Goal: Transaction & Acquisition: Purchase product/service

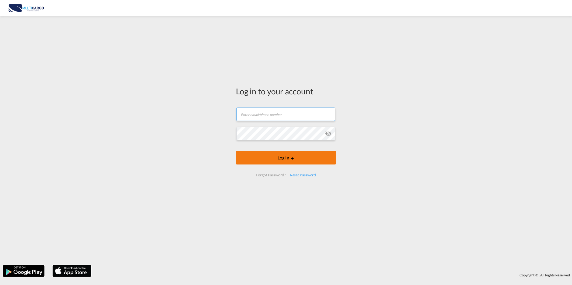
type input "[PERSON_NAME][EMAIL_ADDRESS][PERSON_NAME][DOMAIN_NAME]"
click at [298, 158] on button "Log In" at bounding box center [286, 157] width 100 height 13
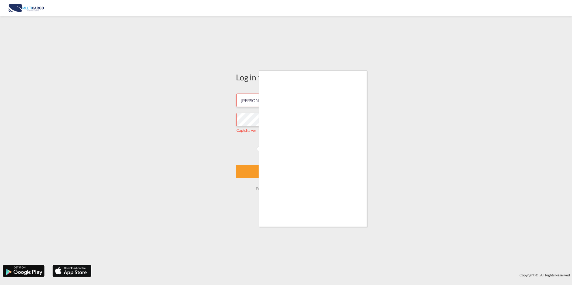
click at [204, 160] on div at bounding box center [286, 142] width 572 height 285
click at [248, 149] on div at bounding box center [286, 142] width 572 height 285
click at [250, 148] on div at bounding box center [286, 142] width 572 height 285
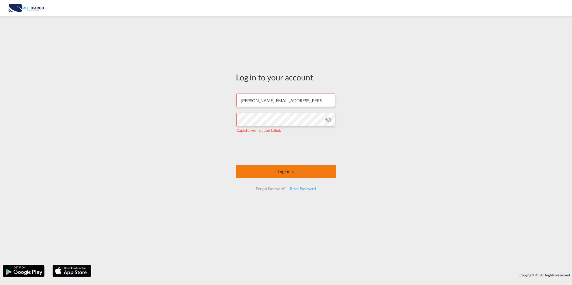
click at [291, 173] on md-icon "LOGIN" at bounding box center [293, 172] width 4 height 4
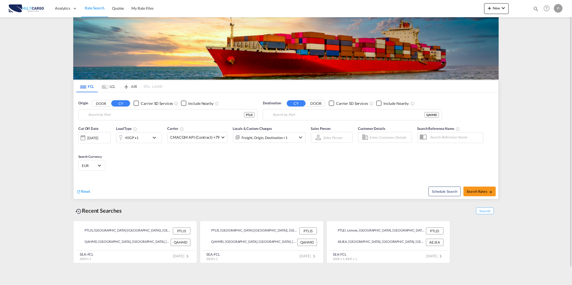
type input "[GEOGRAPHIC_DATA] ([GEOGRAPHIC_DATA]), PTLIS"
type input "Hamad, QAHMD"
click at [503, 11] on button "New" at bounding box center [496, 8] width 25 height 11
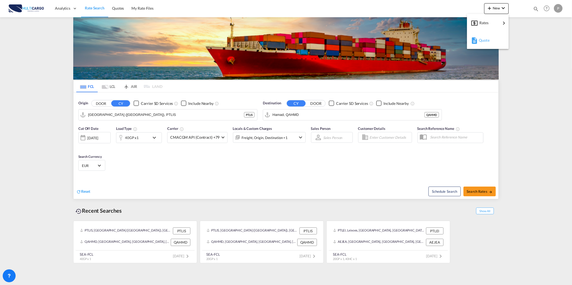
click at [483, 32] on button "Quote" at bounding box center [488, 41] width 42 height 18
click at [495, 9] on span "New" at bounding box center [496, 8] width 20 height 4
click at [495, 41] on div "Quote" at bounding box center [489, 40] width 20 height 13
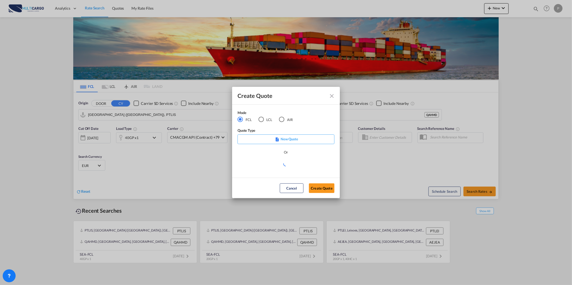
click at [282, 122] on div "AIR" at bounding box center [281, 119] width 5 height 5
click at [280, 166] on md-select "Select template [DATE] IMP_DAP_AIR_>500 [PERSON_NAME] | [DATE] [DATE]_IMP_DAP_A…" at bounding box center [285, 165] width 97 height 11
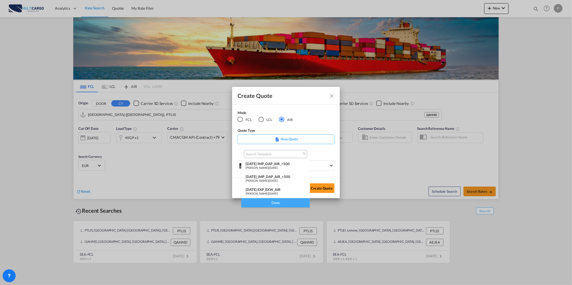
click at [281, 191] on div "[DATE] EXP_EXW_AIR" at bounding box center [276, 190] width 60 height 4
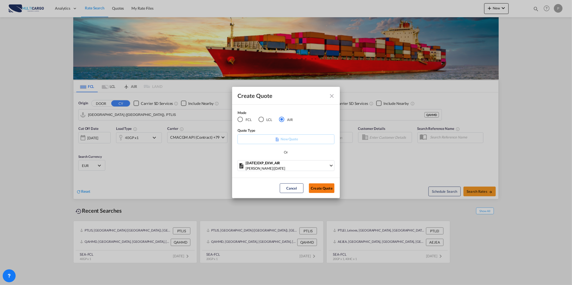
click at [323, 190] on button "Create Quote" at bounding box center [322, 189] width 26 height 10
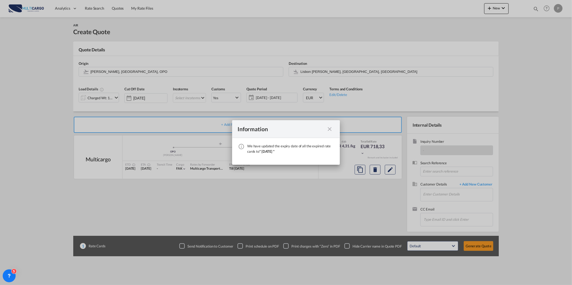
click at [332, 129] on md-icon "icon-close fg-AAA8AD cursor" at bounding box center [329, 129] width 6 height 6
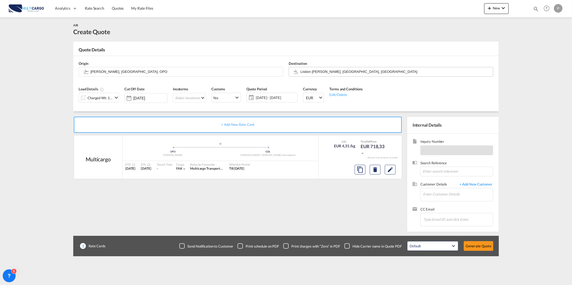
click at [312, 74] on input "Lisbon [PERSON_NAME], [GEOGRAPHIC_DATA], [GEOGRAPHIC_DATA]" at bounding box center [395, 71] width 190 height 9
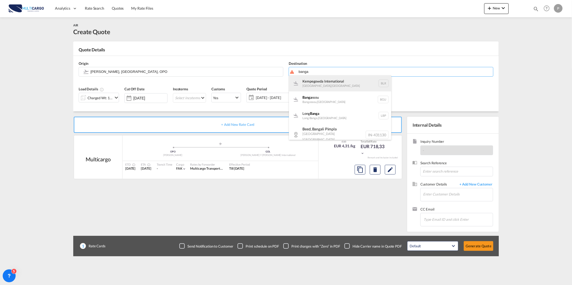
click at [321, 87] on div "Kempegowda International [GEOGRAPHIC_DATA] , [GEOGRAPHIC_DATA] BLR" at bounding box center [340, 83] width 102 height 16
type input "Kempegowda International, [GEOGRAPHIC_DATA], BLR"
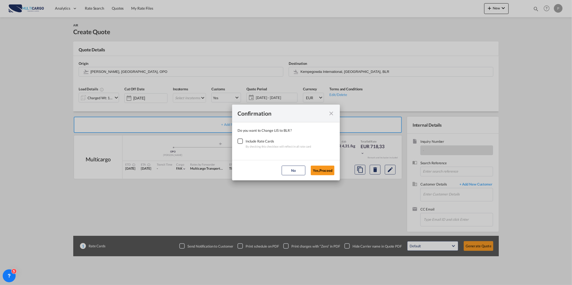
click at [243, 144] on div "Checkbox No Ink" at bounding box center [239, 141] width 5 height 5
click at [327, 173] on button "Yes,Proceed" at bounding box center [323, 171] width 24 height 10
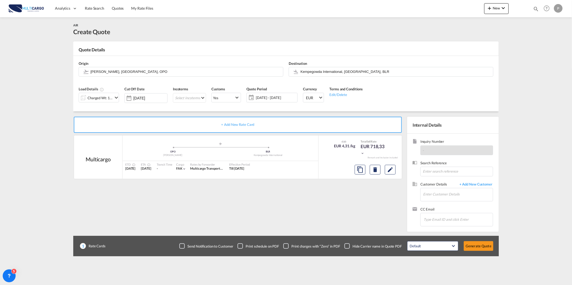
click at [107, 102] on div "Charged Wt: 166,67 KG" at bounding box center [96, 97] width 34 height 9
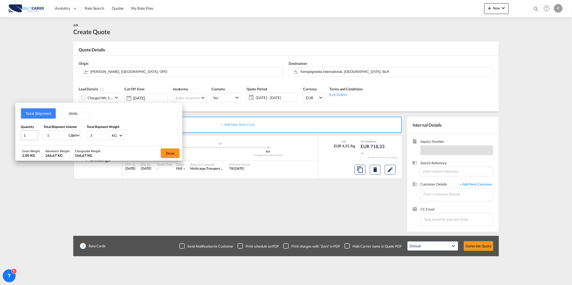
drag, startPoint x: 52, startPoint y: 133, endPoint x: 38, endPoint y: 133, distance: 13.7
click at [38, 133] on div "Quantity 1 Total Shipment Volume 1 CBM CBM CFT KG LB Total Shipment Weight 1 KG…" at bounding box center [99, 132] width 156 height 16
type input "1.1"
click at [94, 136] on input "1" at bounding box center [101, 135] width 22 height 9
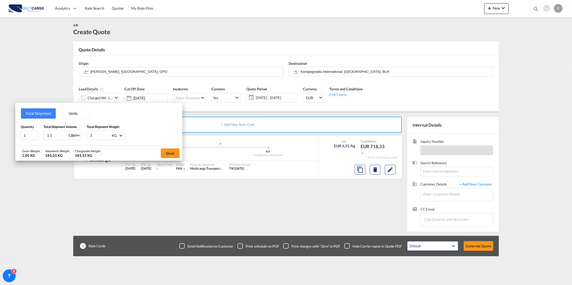
click at [94, 136] on input "1" at bounding box center [101, 135] width 22 height 9
type input "300"
click at [161, 153] on button "Done" at bounding box center [170, 154] width 19 height 10
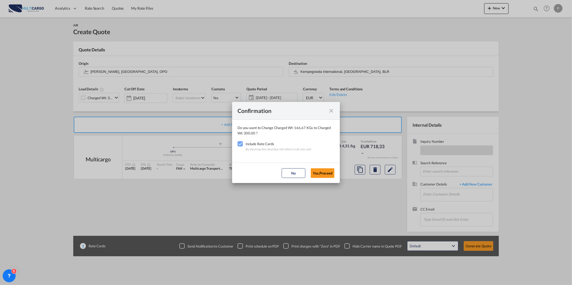
click at [310, 175] on md-dialog-actions "No Yes,Proceed" at bounding box center [286, 173] width 108 height 20
drag, startPoint x: 320, startPoint y: 186, endPoint x: 320, endPoint y: 183, distance: 3.0
click at [320, 184] on div "Confirmation Do you want to Change Charged Wt: 166,67 KGs to Charged Wt: 300,00…" at bounding box center [286, 142] width 572 height 285
click at [323, 173] on button "Yes,Proceed" at bounding box center [323, 174] width 24 height 10
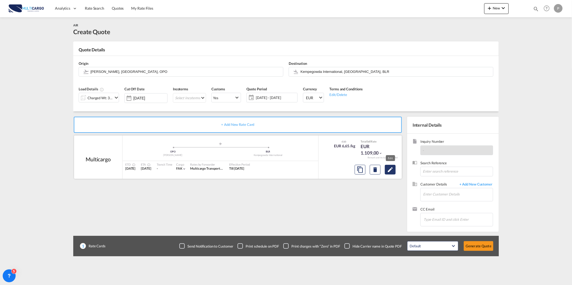
click at [385, 170] on button "Edit" at bounding box center [390, 170] width 11 height 10
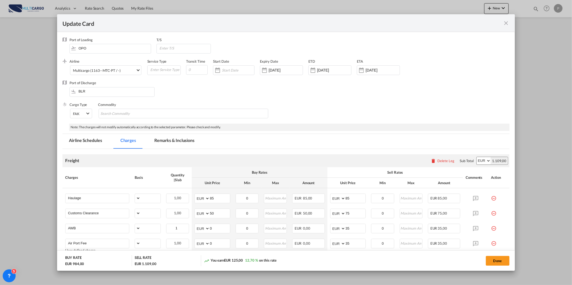
select select "per_shipment"
select select "per_awb"
select select "per_document"
select select "per_shipment"
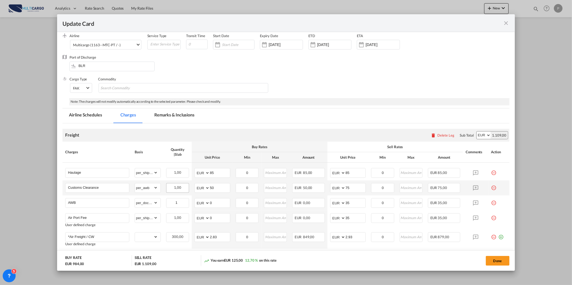
scroll to position [66, 0]
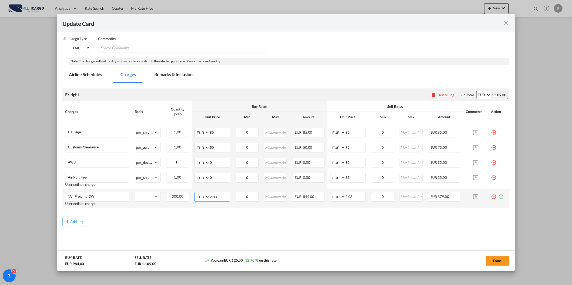
drag, startPoint x: 224, startPoint y: 196, endPoint x: 187, endPoint y: 206, distance: 38.3
click at [187, 197] on tr "*Air Freight / CW User defined charge Please Enter Already Exists gross_weight …" at bounding box center [285, 199] width 447 height 19
type input "0.90"
click at [353, 198] on input "2.93" at bounding box center [355, 197] width 20 height 8
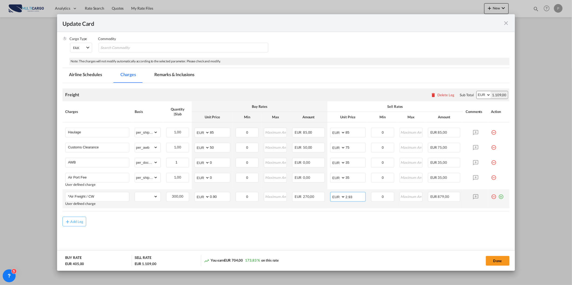
click at [353, 198] on input "2.93" at bounding box center [355, 197] width 20 height 8
type input "1.30"
click at [177, 73] on md-tab-item "Remarks & Inclusions" at bounding box center [174, 75] width 53 height 15
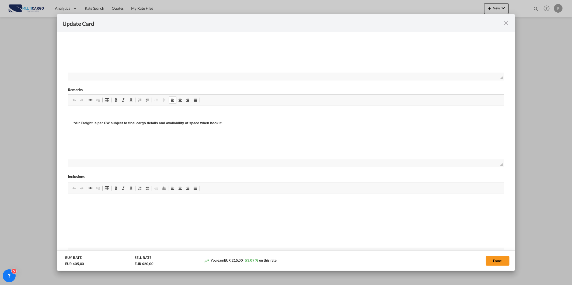
scroll to position [19, 0]
click at [495, 251] on md-dialog-actions "BUY RATE EUR 405,00 SELL RATE EUR 620,00 You earn EUR 215,00 53,09 % on this ra…" at bounding box center [285, 261] width 457 height 20
click at [496, 261] on button "Done" at bounding box center [498, 261] width 24 height 10
type input "0.9"
type input "1.3"
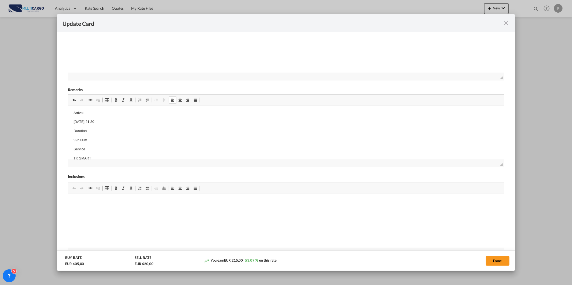
scroll to position [3, 0]
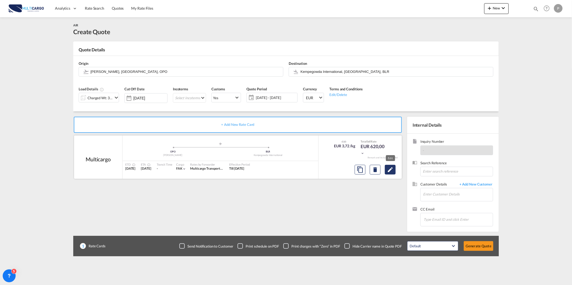
click at [392, 170] on md-icon "Edit" at bounding box center [390, 170] width 6 height 6
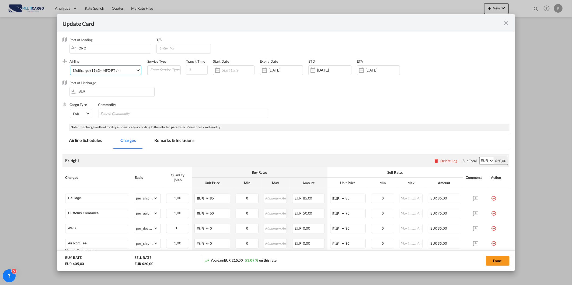
click at [96, 73] on md-select-value "Multicargo (1163--MTC-PT / -)" at bounding box center [106, 70] width 68 height 9
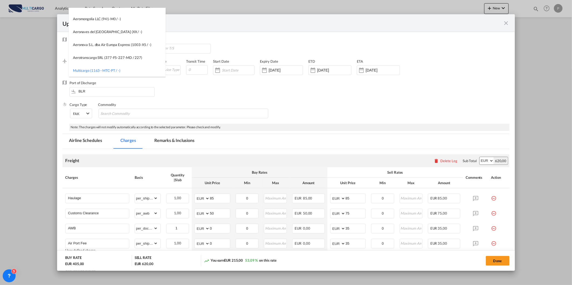
scroll to position [0, 0]
click at [146, 16] on input "search" at bounding box center [119, 14] width 94 height 13
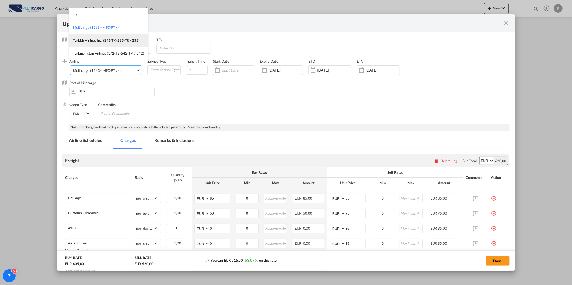
type input "turk"
click at [100, 39] on div "Turkish Airlines Inc. (346-TK-235-TR / 235)" at bounding box center [106, 40] width 67 height 5
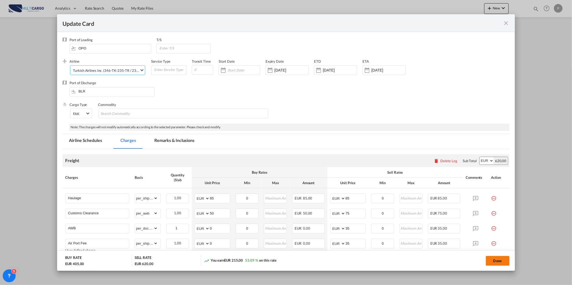
click at [495, 262] on button "Done" at bounding box center [498, 261] width 24 height 10
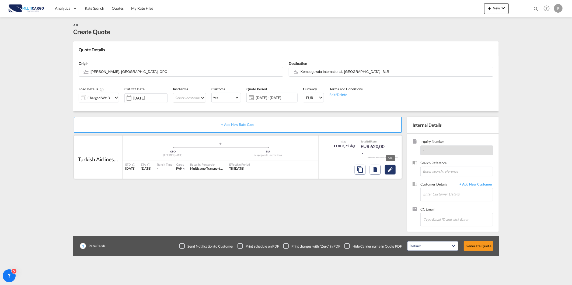
click at [387, 167] on md-icon "Edit" at bounding box center [390, 170] width 6 height 6
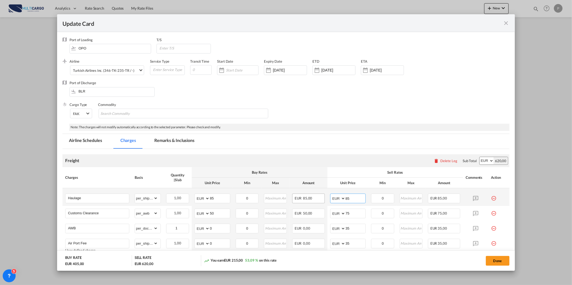
drag, startPoint x: 328, startPoint y: 198, endPoint x: 301, endPoint y: 200, distance: 27.0
click at [297, 199] on tr "Haulage Please Enter Already Exists gross_weight volumetric_weight per_shipment…" at bounding box center [285, 197] width 447 height 18
type input "180"
drag, startPoint x: 216, startPoint y: 197, endPoint x: 197, endPoint y: 198, distance: 18.9
click at [197, 198] on md-input-container "AED AFN ALL AMD ANG AOA ARS AUD AWG AZN BAM BBD BDT BGN BHD BIF BMD BND [PERSON…" at bounding box center [212, 199] width 36 height 10
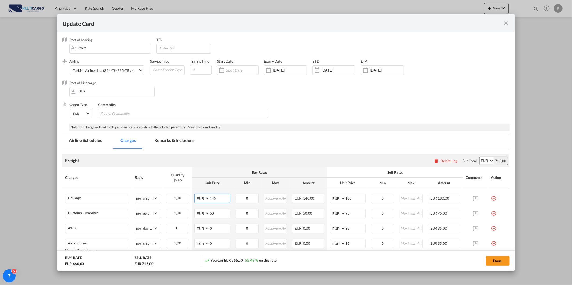
type input "140"
click at [306, 164] on div "Freight Please enter leg name Leg Name Already Exists Delete Leg Sub Total AED …" at bounding box center [285, 161] width 447 height 13
click at [502, 262] on button "Done" at bounding box center [498, 261] width 24 height 10
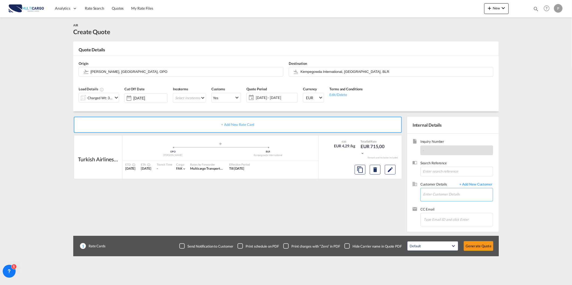
click at [455, 195] on input "Enter Customer Details" at bounding box center [458, 194] width 70 height 12
paste input "[EMAIL_ADDRESS][DOMAIN_NAME]"
type input "[EMAIL_ADDRESS][DOMAIN_NAME]"
click at [475, 185] on span "+ Add New Customer" at bounding box center [475, 185] width 36 height 6
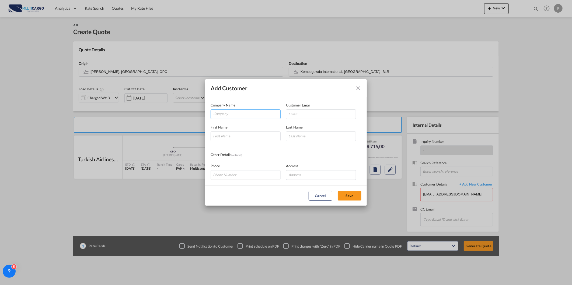
click at [263, 115] on input "Company" at bounding box center [246, 114] width 67 height 8
paste input "[EMAIL_ADDRESS][DOMAIN_NAME]"
type input "[EMAIL_ADDRESS][DOMAIN_NAME]"
click at [324, 115] on input "Add Customer Company ..." at bounding box center [321, 115] width 70 height 10
paste input "[EMAIL_ADDRESS][DOMAIN_NAME]"
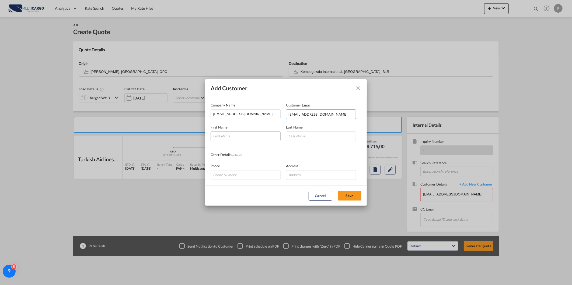
type input "[EMAIL_ADDRESS][DOMAIN_NAME]"
click at [250, 134] on input "Add Customer Company ..." at bounding box center [246, 137] width 70 height 10
paste input "[EMAIL_ADDRESS][DOMAIN_NAME]"
type input "[EMAIL_ADDRESS][DOMAIN_NAME]"
drag, startPoint x: 235, startPoint y: 112, endPoint x: 176, endPoint y: 119, distance: 59.1
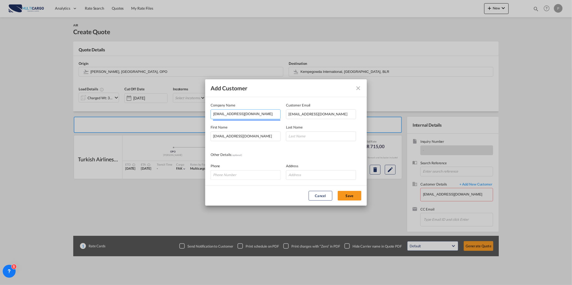
click at [176, 119] on div "Add Customer Company Name [EMAIL_ADDRESS][DOMAIN_NAME] Customer Email [EMAIL_AD…" at bounding box center [286, 142] width 572 height 285
click at [327, 136] on input "Add Customer Company ..." at bounding box center [321, 137] width 70 height 10
paste input "[EMAIL_ADDRESS][DOMAIN_NAME]"
type input "[EMAIL_ADDRESS][DOMAIN_NAME]"
click at [349, 193] on button "Save" at bounding box center [350, 196] width 24 height 10
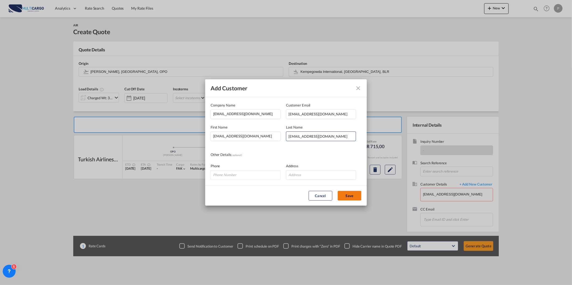
type input "[EMAIL_ADDRESS][DOMAIN_NAME], [DOMAIN_NAME][EMAIL_ADDRESS][DOMAIN_NAME] [DOMAIN…"
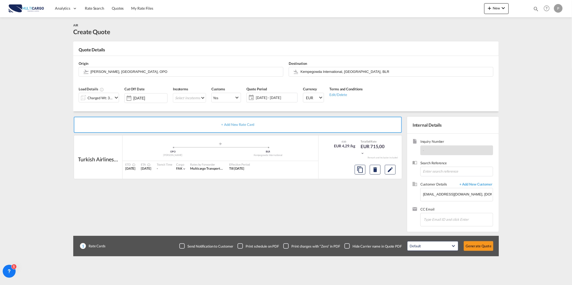
click at [337, 222] on div "+ Add New Rate Card Turkish Airlines Inc. added by you .a{fill:#aaa8ad;} .a{fil…" at bounding box center [238, 173] width 331 height 113
click at [481, 249] on button "Generate Quote" at bounding box center [479, 247] width 30 height 10
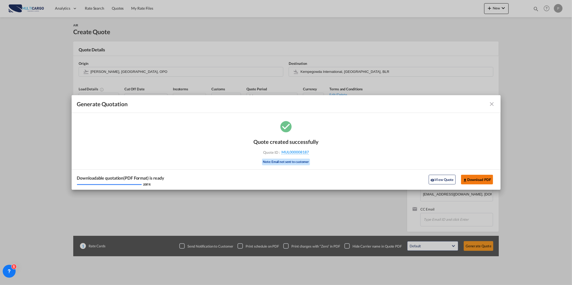
click at [477, 183] on button "Download PDF" at bounding box center [477, 180] width 32 height 10
click at [493, 104] on md-icon "icon-close fg-AAA8AD cursor m-0" at bounding box center [492, 104] width 6 height 6
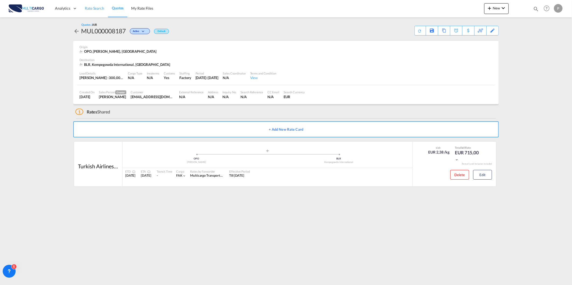
click at [96, 15] on link "Rate Search" at bounding box center [94, 9] width 27 height 18
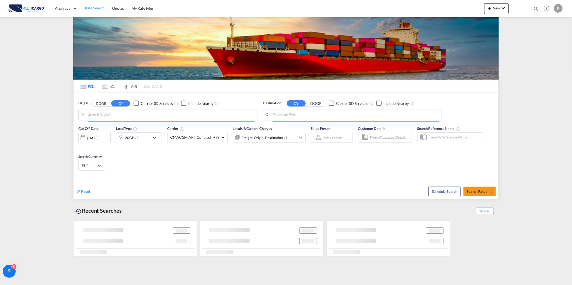
type input "[GEOGRAPHIC_DATA] ([GEOGRAPHIC_DATA]), PTLIS"
type input "Hamad, QAHMD"
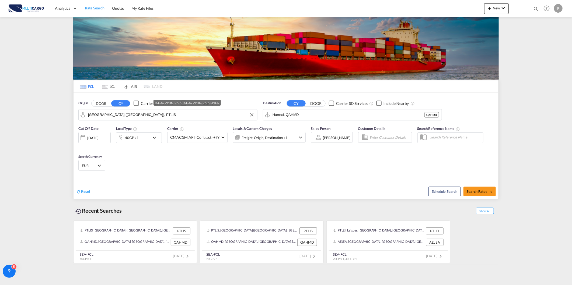
click at [124, 113] on input "[GEOGRAPHIC_DATA] ([GEOGRAPHIC_DATA]), PTLIS" at bounding box center [171, 115] width 166 height 8
click at [154, 118] on input "[GEOGRAPHIC_DATA] ([GEOGRAPHIC_DATA]), PTLIS" at bounding box center [171, 115] width 166 height 8
click at [154, 117] on input "[GEOGRAPHIC_DATA] ([GEOGRAPHIC_DATA]), PTLIS" at bounding box center [171, 115] width 166 height 8
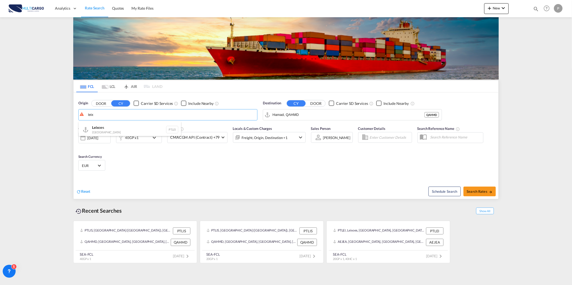
drag, startPoint x: 117, startPoint y: 127, endPoint x: 123, endPoint y: 127, distance: 6.2
click at [117, 127] on div "Leix oes Portugal PTLEI" at bounding box center [130, 130] width 102 height 16
type input "Leixoes, PTLEI"
click at [319, 114] on input "Hamad, QAHMD" at bounding box center [355, 115] width 166 height 8
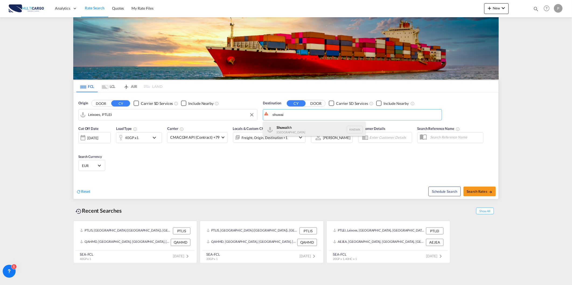
click at [292, 130] on div "Shuwai kh [GEOGRAPHIC_DATA] KWSWK" at bounding box center [314, 130] width 102 height 16
type input "Shuwaikh, KWSWK"
click at [144, 141] on div "40GP x1" at bounding box center [132, 137] width 33 height 11
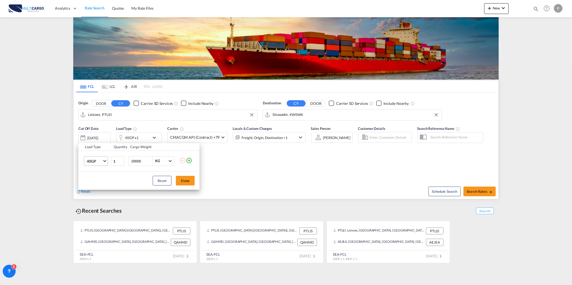
click at [101, 159] on span "40GP" at bounding box center [95, 161] width 16 height 5
click at [94, 144] on md-option "20GP" at bounding box center [100, 148] width 37 height 13
click at [186, 181] on button "Done" at bounding box center [185, 181] width 19 height 10
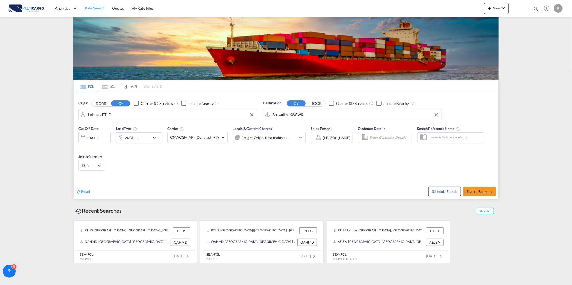
click at [155, 138] on md-icon "icon-chevron-down" at bounding box center [155, 138] width 9 height 6
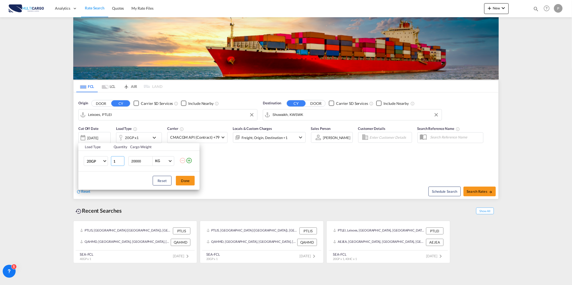
click at [120, 158] on input "1" at bounding box center [117, 161] width 13 height 10
type input "2"
click at [120, 160] on input "2" at bounding box center [117, 161] width 13 height 10
click at [182, 182] on button "Done" at bounding box center [185, 181] width 19 height 10
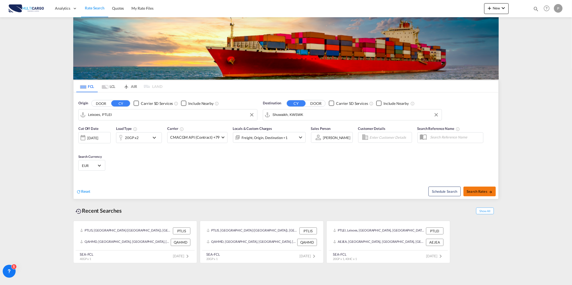
click at [473, 192] on span "Search Rates" at bounding box center [480, 192] width 26 height 4
type input "PTLEI to KWSWK / [DATE]"
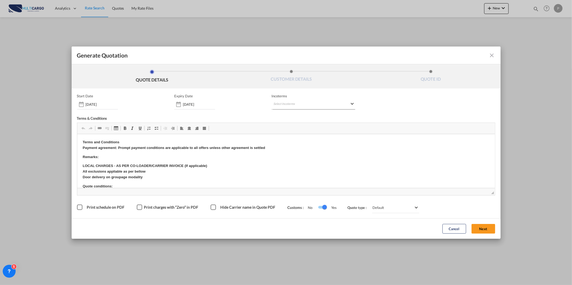
click at [287, 101] on md-select "Select Incoterms CPT - import Carrier Paid to EXW - export Ex Works FOB - impor…" at bounding box center [313, 105] width 84 height 10
click at [285, 115] on input "search" at bounding box center [299, 115] width 50 height 5
type input "exw"
click at [297, 128] on div "Ex Works" at bounding box center [301, 129] width 51 height 4
click at [484, 232] on button "Next" at bounding box center [483, 229] width 24 height 10
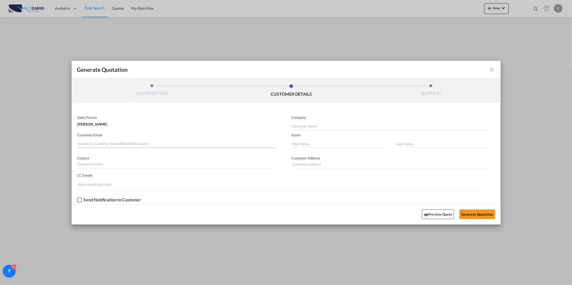
click at [110, 146] on input "Search by Customer Name/Email Id/Company" at bounding box center [177, 144] width 198 height 8
paste input "[EMAIL_ADDRESS][DOMAIN_NAME]"
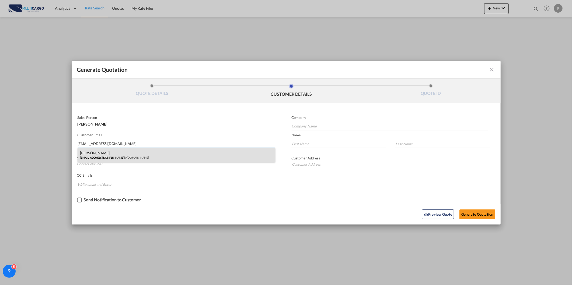
type input "[EMAIL_ADDRESS][DOMAIN_NAME]"
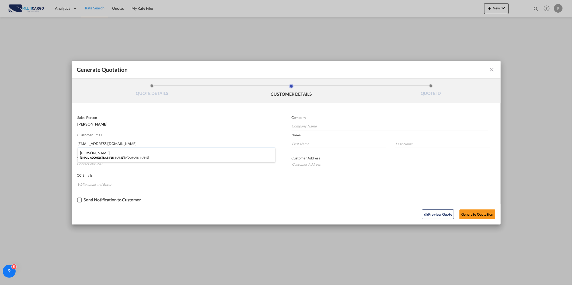
click at [106, 155] on div "[PERSON_NAME] [EMAIL_ADDRESS][DOMAIN_NAME] | @[DOMAIN_NAME]" at bounding box center [177, 155] width 198 height 15
type input "@[DOMAIN_NAME]"
type input "[PERSON_NAME]"
type input "Pita"
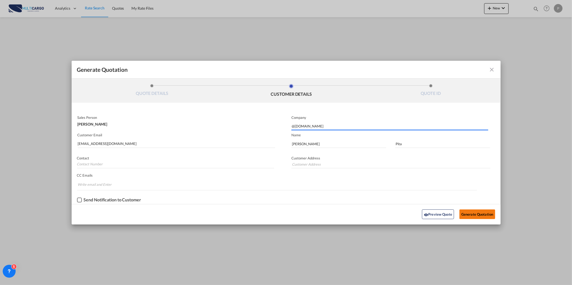
click at [460, 214] on button "Generate Quotation" at bounding box center [477, 215] width 36 height 10
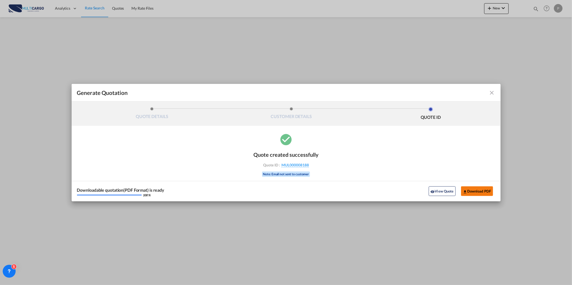
click at [470, 189] on button "Download PDF" at bounding box center [477, 192] width 32 height 10
click at [492, 92] on md-icon "icon-close fg-AAA8AD cursor m-0" at bounding box center [492, 93] width 6 height 6
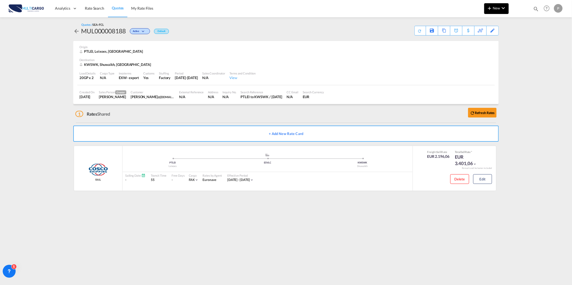
click at [496, 9] on span "New" at bounding box center [496, 8] width 20 height 4
click at [496, 40] on div "Quote" at bounding box center [489, 40] width 20 height 13
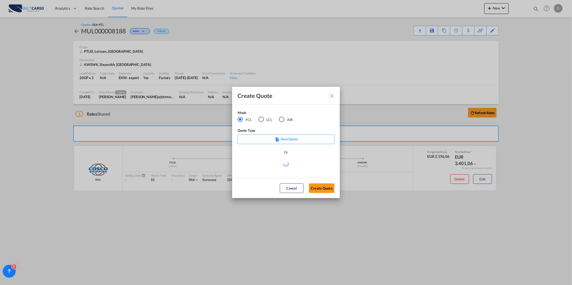
click at [280, 121] on div "AIR" at bounding box center [281, 119] width 5 height 5
click at [261, 163] on md-select "Select template [DATE] IMP_DAP_AIR_>500 [PERSON_NAME] | [DATE] [DATE]_IMP_DAP_A…" at bounding box center [285, 165] width 97 height 11
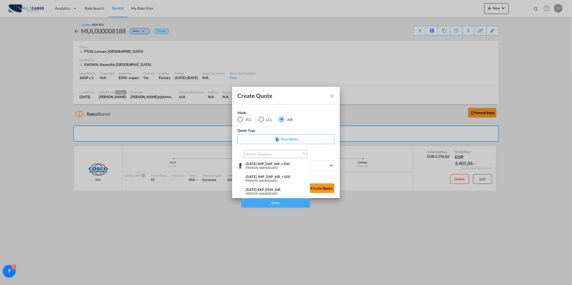
click at [270, 189] on div "[DATE] EXP_EXW_AIR" at bounding box center [276, 190] width 60 height 4
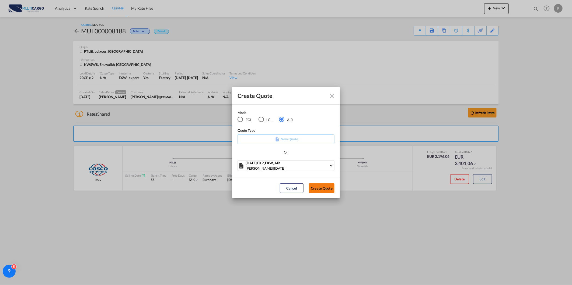
click at [320, 185] on button "Create Quote" at bounding box center [322, 189] width 26 height 10
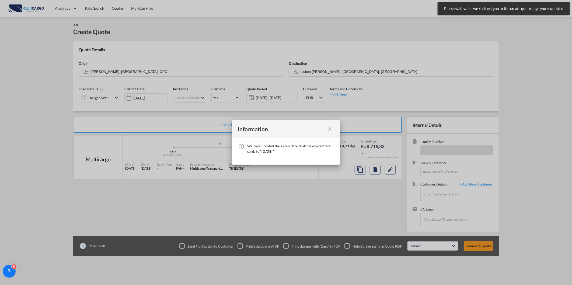
click at [331, 129] on md-icon "icon-close fg-AAA8AD cursor" at bounding box center [329, 129] width 6 height 6
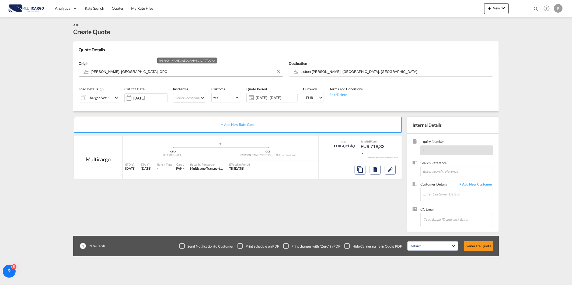
click at [168, 73] on input "[PERSON_NAME], [GEOGRAPHIC_DATA], OPO" at bounding box center [185, 71] width 190 height 9
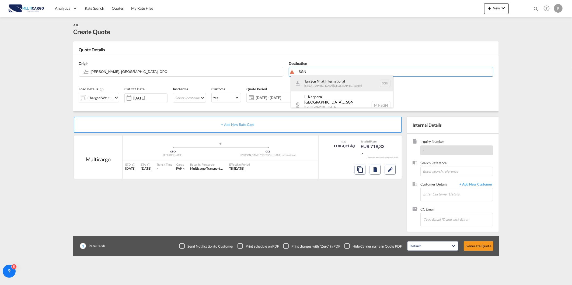
click at [327, 82] on div "Tan Son Nhat International [GEOGRAPHIC_DATA] , [GEOGRAPHIC_DATA] SGN" at bounding box center [342, 83] width 102 height 16
type input "Tan Son Nhat International, [GEOGRAPHIC_DATA], [GEOGRAPHIC_DATA]"
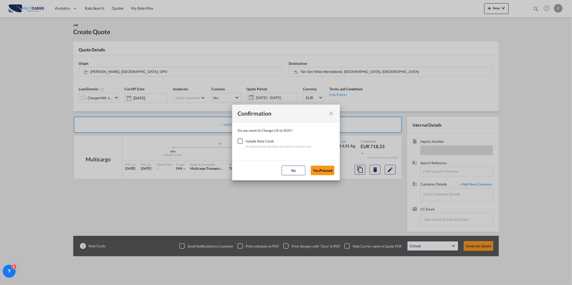
click at [243, 143] on div "Checkbox No Ink" at bounding box center [239, 141] width 5 height 5
click at [319, 167] on button "Yes,Proceed" at bounding box center [323, 171] width 24 height 10
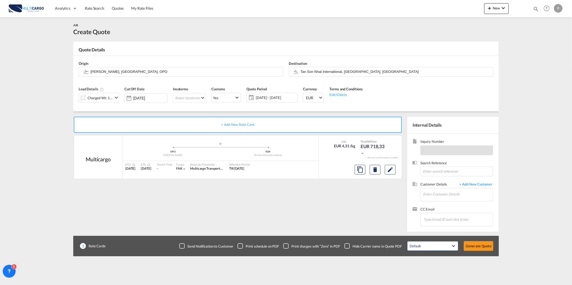
click at [108, 104] on div "Load Details Charged Wt: 166,67 KG" at bounding box center [99, 97] width 46 height 26
click at [105, 103] on div "Charged Wt: 166,67 KG" at bounding box center [99, 98] width 40 height 10
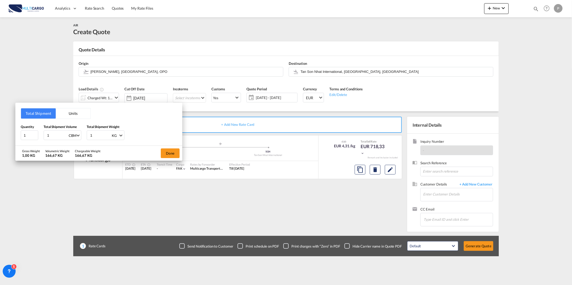
drag, startPoint x: 62, startPoint y: 135, endPoint x: 44, endPoint y: 136, distance: 18.9
click at [48, 135] on input "1" at bounding box center [58, 135] width 22 height 9
type input "1.43"
type input "209"
click at [158, 152] on div "Done" at bounding box center [170, 153] width 24 height 15
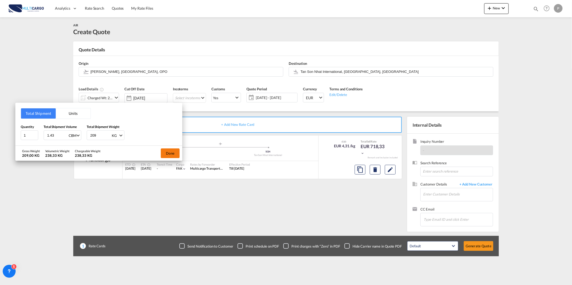
click at [165, 152] on button "Done" at bounding box center [170, 154] width 19 height 10
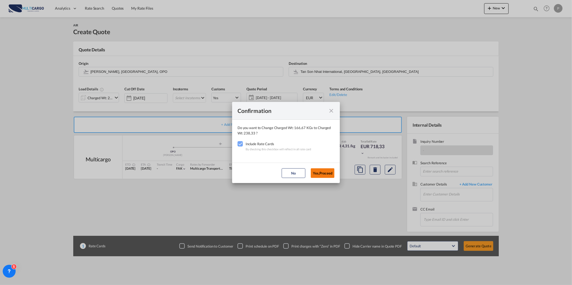
click at [329, 175] on button "Yes,Proceed" at bounding box center [323, 174] width 24 height 10
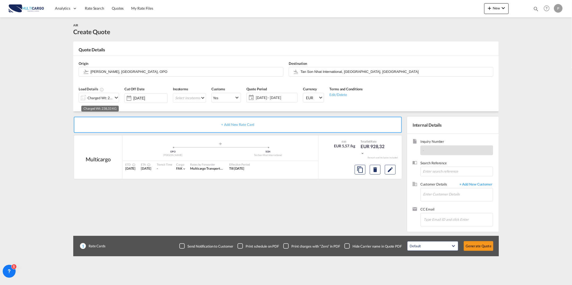
click at [103, 97] on div "Charged Wt: 238,33 KG" at bounding box center [100, 98] width 25 height 8
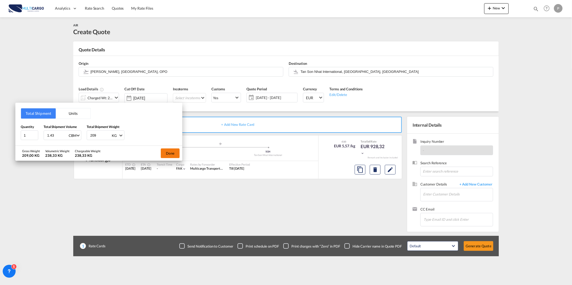
click at [171, 148] on div "Done" at bounding box center [170, 153] width 24 height 15
click at [174, 156] on button "Done" at bounding box center [170, 154] width 19 height 10
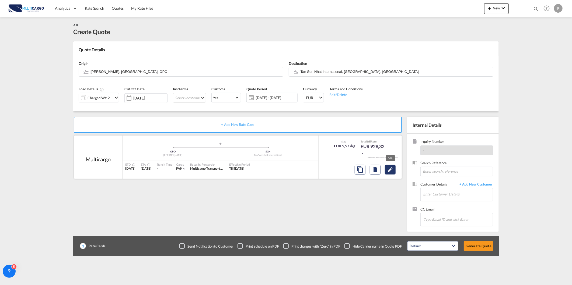
click at [387, 167] on md-icon "Edit" at bounding box center [390, 170] width 6 height 6
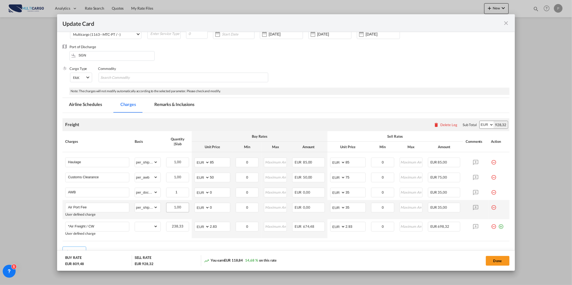
scroll to position [60, 0]
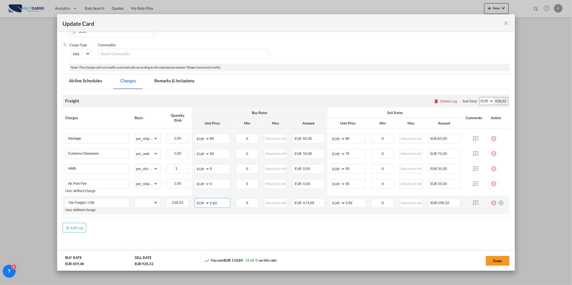
drag, startPoint x: 223, startPoint y: 205, endPoint x: 208, endPoint y: 207, distance: 14.5
click at [209, 207] on md-input-container "AED AFN ALL AMD ANG AOA ARS AUD AWG AZN BAM BBD BDT BGN BHD BIF BMD BND [PERSON…" at bounding box center [212, 203] width 36 height 10
type input "1.35"
type input "2.00"
click at [348, 137] on input "85" at bounding box center [355, 138] width 20 height 8
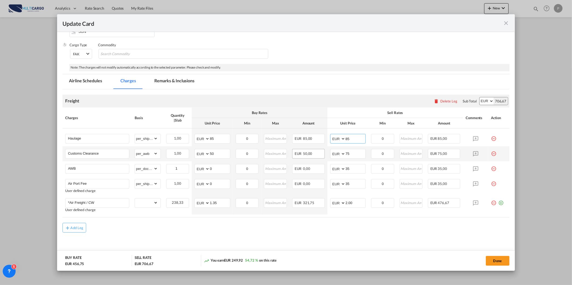
drag, startPoint x: 348, startPoint y: 137, endPoint x: 313, endPoint y: 153, distance: 38.8
click at [327, 144] on td "AED AFN ALL AMD ANG AOA ARS AUD AWG AZN BAM BBD BDT BGN BHD BIF BMD BND [PERSON…" at bounding box center [347, 138] width 41 height 18
type input "180"
drag, startPoint x: 225, startPoint y: 144, endPoint x: 219, endPoint y: 142, distance: 6.5
click at [219, 142] on md-input-container "AED AFN ALL AMD ANG AOA ARS AUD AWG AZN BAM BBD BDT BGN BHD BIF BMD BND [PERSON…" at bounding box center [212, 139] width 36 height 10
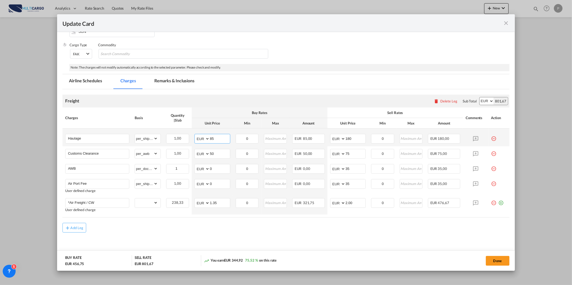
click at [218, 139] on input "85" at bounding box center [220, 138] width 20 height 8
drag, startPoint x: 218, startPoint y: 139, endPoint x: 194, endPoint y: 143, distance: 24.3
click at [210, 139] on input "85" at bounding box center [220, 138] width 20 height 8
type input "120"
click at [181, 78] on md-tab-item "Remarks & Inclusions" at bounding box center [174, 81] width 53 height 15
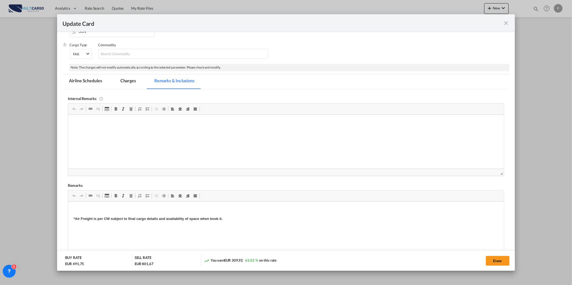
drag, startPoint x: 131, startPoint y: 85, endPoint x: 110, endPoint y: 95, distance: 23.8
click at [131, 85] on md-tab-item "Charges" at bounding box center [128, 81] width 29 height 15
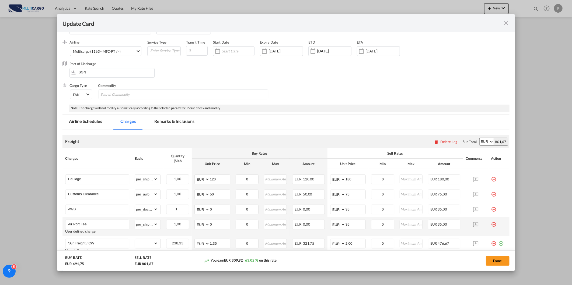
scroll to position [0, 0]
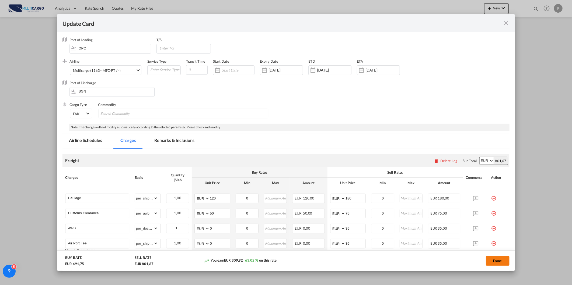
click at [497, 261] on button "Done" at bounding box center [498, 261] width 24 height 10
type input "2"
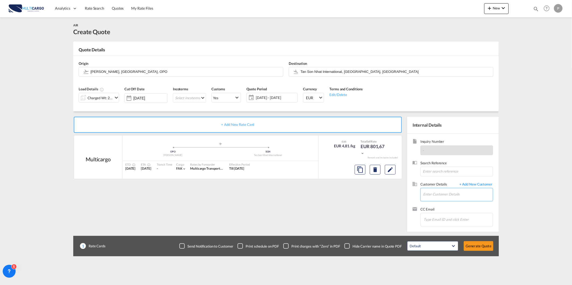
click at [453, 195] on input "Enter Customer Details" at bounding box center [458, 194] width 70 height 12
paste input "[EMAIL_ADDRESS][DOMAIN_NAME]"
type input "[EMAIL_ADDRESS][DOMAIN_NAME]"
click at [470, 184] on span "+ Add New Customer" at bounding box center [475, 185] width 36 height 6
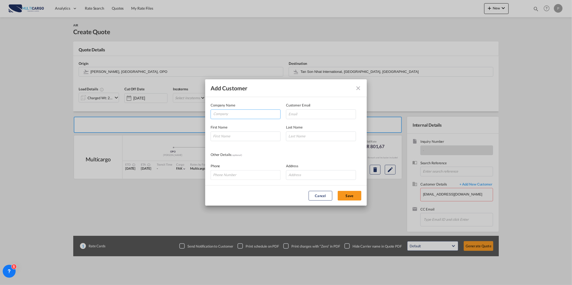
click at [243, 119] on md-autocomplete-wrap "Add Customer Company ..." at bounding box center [246, 115] width 67 height 11
click at [252, 116] on input "Company" at bounding box center [246, 114] width 67 height 8
paste input "[EMAIL_ADDRESS][DOMAIN_NAME]"
type input "[EMAIL_ADDRESS][DOMAIN_NAME]"
click at [305, 114] on input "Add Customer Company ..." at bounding box center [321, 115] width 70 height 10
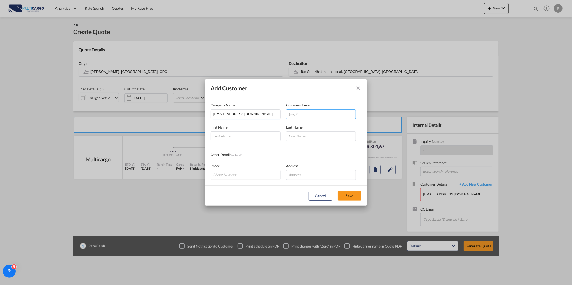
paste input "[EMAIL_ADDRESS][DOMAIN_NAME]"
type input "[EMAIL_ADDRESS][DOMAIN_NAME]"
drag, startPoint x: 222, startPoint y: 136, endPoint x: 240, endPoint y: 135, distance: 17.5
click at [222, 136] on input "Add Customer Company ..." at bounding box center [246, 137] width 70 height 10
paste input "[EMAIL_ADDRESS][DOMAIN_NAME]"
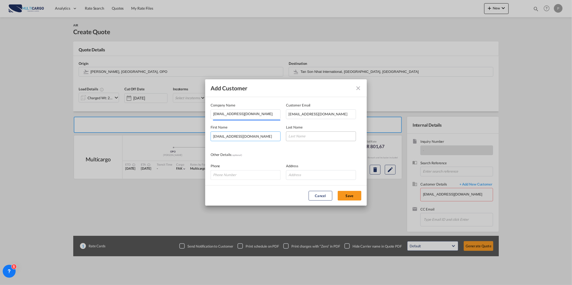
type input "[EMAIL_ADDRESS][DOMAIN_NAME]"
drag, startPoint x: 301, startPoint y: 132, endPoint x: 302, endPoint y: 137, distance: 4.3
click at [302, 132] on input "Add Customer Company ..." at bounding box center [321, 137] width 70 height 10
paste input "[EMAIL_ADDRESS][DOMAIN_NAME]"
type input "[EMAIL_ADDRESS][DOMAIN_NAME]"
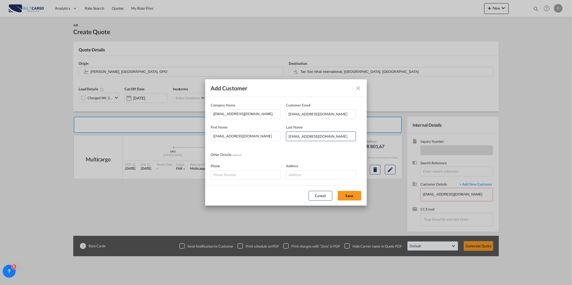
click at [346, 195] on button "Save" at bounding box center [350, 196] width 24 height 10
type input "[EMAIL_ADDRESS][DOMAIN_NAME], [EMAIL_ADDRESS][DOMAIN_NAME] [EMAIL_ADDRESS][DOMA…"
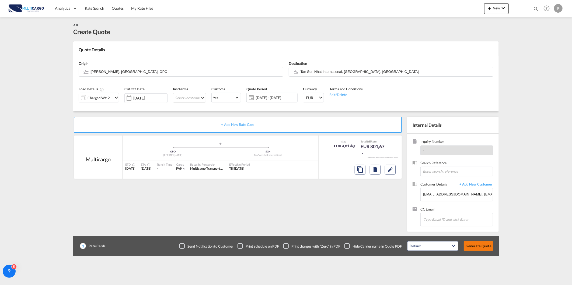
click at [487, 248] on button "Generate Quote" at bounding box center [479, 247] width 30 height 10
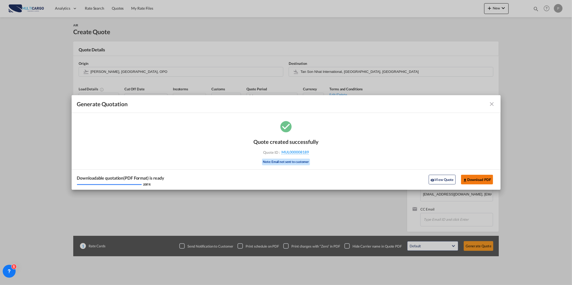
click at [481, 180] on button "Download PDF" at bounding box center [477, 180] width 32 height 10
click at [495, 102] on md-toolbar "Generate Quotation" at bounding box center [286, 104] width 429 height 18
click at [490, 103] on md-icon "icon-close fg-AAA8AD cursor m-0" at bounding box center [492, 104] width 6 height 6
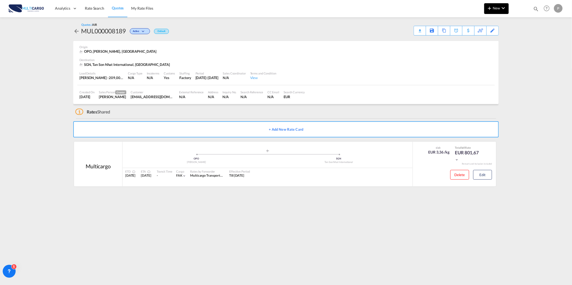
click at [501, 9] on md-icon "icon-chevron-down" at bounding box center [503, 8] width 6 height 6
click at [485, 40] on span "Quote" at bounding box center [482, 40] width 6 height 11
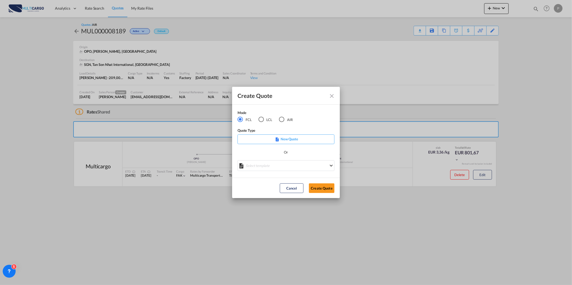
click at [278, 120] on md-radio-group "FCL LCL AIR" at bounding box center [268, 120] width 62 height 6
click at [281, 119] on div "AIR" at bounding box center [281, 119] width 5 height 5
click at [278, 172] on div "Create QuoteModeFCL LCLAIR ..." at bounding box center [285, 166] width 97 height 12
click at [278, 168] on md-select "Select template [DATE] IMP_DAP_AIR_>500 [PERSON_NAME] | [DATE] [DATE]_IMP_DAP_A…" at bounding box center [285, 165] width 97 height 11
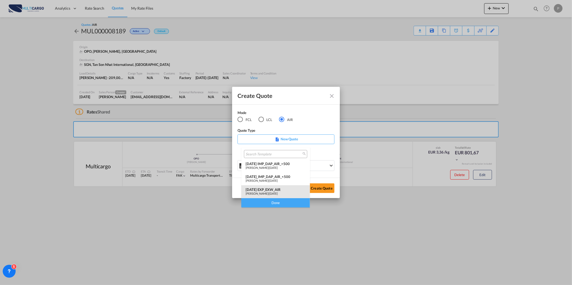
drag, startPoint x: 273, startPoint y: 194, endPoint x: 297, endPoint y: 191, distance: 24.4
click at [274, 194] on span "[DATE]" at bounding box center [273, 194] width 9 height 4
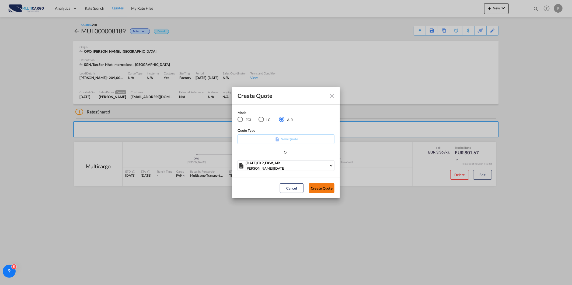
click at [333, 191] on button "Create Quote" at bounding box center [322, 189] width 26 height 10
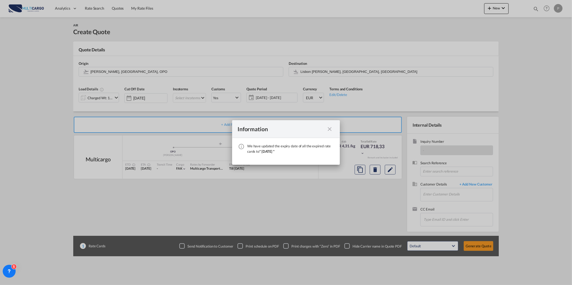
click at [329, 128] on md-icon "icon-close fg-AAA8AD cursor" at bounding box center [329, 129] width 6 height 6
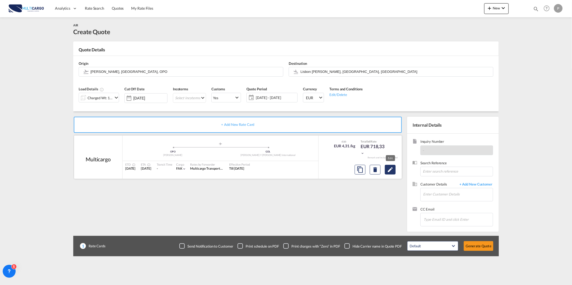
click at [394, 171] on button "Edit" at bounding box center [390, 170] width 11 height 10
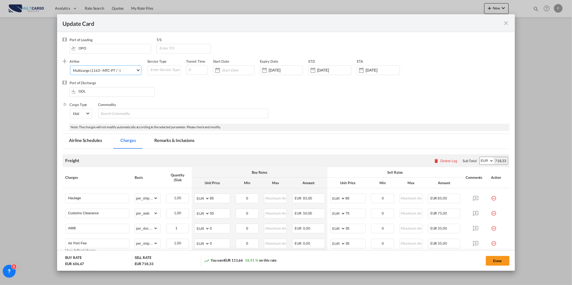
click at [112, 69] on div "Multicargo (1163--MTC-PT / -)" at bounding box center [96, 70] width 47 height 4
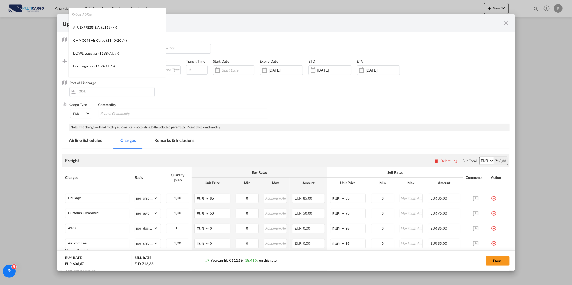
scroll to position [732, 0]
click at [257, 94] on md-backdrop at bounding box center [286, 142] width 572 height 285
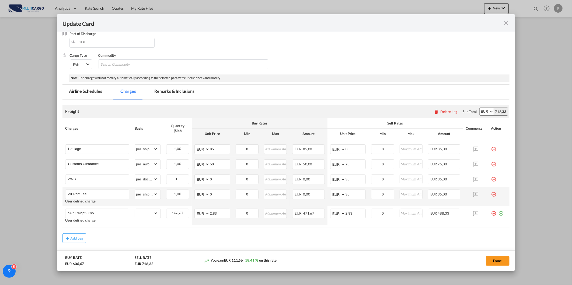
scroll to position [60, 0]
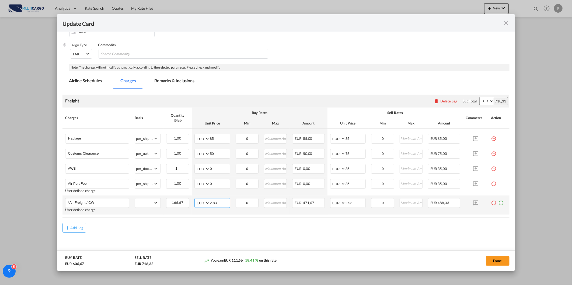
drag, startPoint x: 218, startPoint y: 206, endPoint x: 189, endPoint y: 209, distance: 29.9
click at [190, 209] on tr "*Air Freight / CW User defined charge Please Enter Already Exists gross_weight …" at bounding box center [285, 205] width 447 height 19
type input "1.00"
drag, startPoint x: 331, startPoint y: 204, endPoint x: 325, endPoint y: 204, distance: 6.5
click at [327, 204] on td "AED AFN ALL AMD ANG AOA ARS AUD AWG AZN BAM BBD BDT BGN BHD BIF BMD BND [PERSON…" at bounding box center [347, 205] width 41 height 19
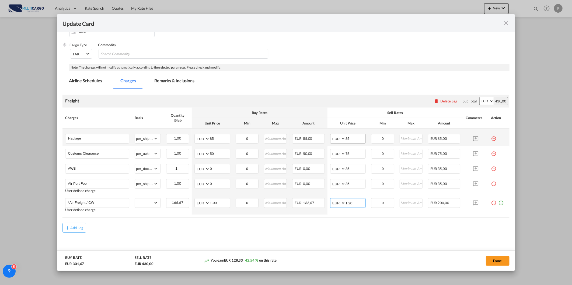
type input "1.20"
drag, startPoint x: 350, startPoint y: 136, endPoint x: 316, endPoint y: 141, distance: 34.8
click at [317, 141] on tr "Haulage Please Enter Already Exists gross_weight volumetric_weight per_shipment…" at bounding box center [285, 138] width 447 height 18
type input "150"
click at [360, 235] on md-content "Freight Please enter leg name Leg Name Already Exists Delete Leg Sub Total AED …" at bounding box center [285, 176] width 447 height 175
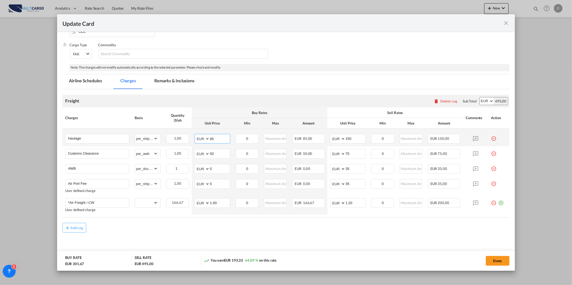
drag, startPoint x: 217, startPoint y: 139, endPoint x: 193, endPoint y: 143, distance: 24.6
click at [193, 143] on td "AED AFN ALL AMD ANG AOA ARS AUD AWG AZN BAM BBD BDT BGN BHD BIF BMD BND [PERSON…" at bounding box center [212, 138] width 41 height 18
type input "100"
click at [207, 243] on md-content "Freight Please enter leg name Leg Name Already Exists Delete Leg Sub Total AED …" at bounding box center [285, 176] width 447 height 175
click at [92, 138] on input "Haulage" at bounding box center [98, 138] width 61 height 8
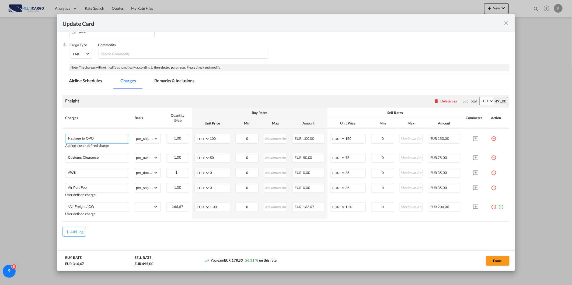
type input "Haulage to OPO"
click at [369, 81] on md-tabs-canvas "Airline Schedules Charges Remarks & Inclusions Airline Schedules Charges Remark…" at bounding box center [285, 81] width 447 height 15
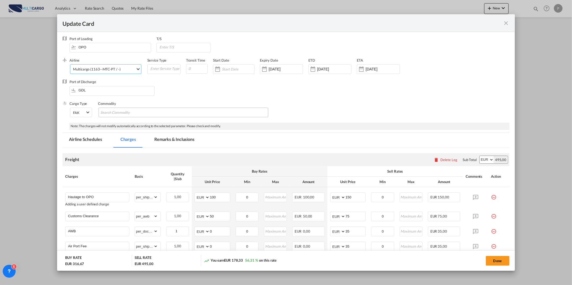
scroll to position [0, 0]
click at [178, 143] on md-tab-item "Remarks & Inclusions" at bounding box center [174, 141] width 53 height 15
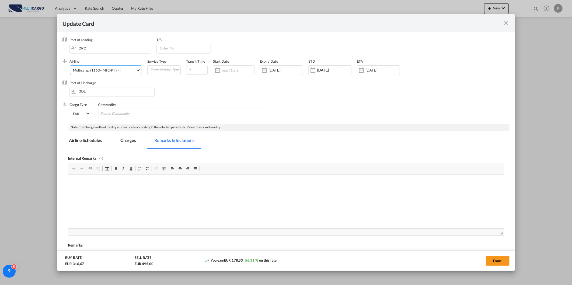
click at [84, 145] on md-tab-item "Airline Schedules" at bounding box center [85, 141] width 46 height 15
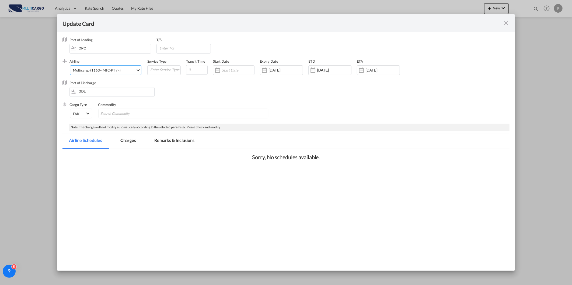
click at [128, 138] on md-tab-item "Charges" at bounding box center [128, 141] width 29 height 15
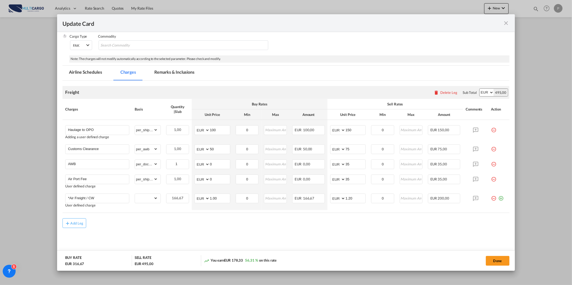
scroll to position [70, 0]
click at [489, 260] on button "Done" at bounding box center [498, 261] width 24 height 10
type input "1"
type input "1.2"
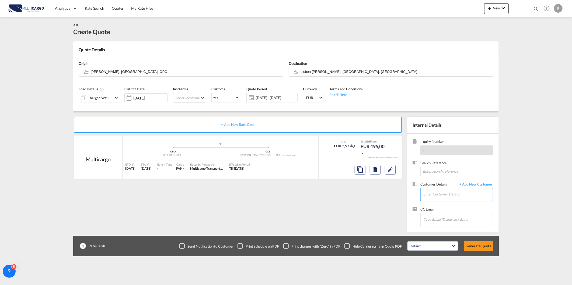
click at [444, 200] on input "Enter Customer Details" at bounding box center [458, 194] width 70 height 12
paste input "[EMAIL_ADDRESS][DOMAIN_NAME]"
type input "[EMAIL_ADDRESS][DOMAIN_NAME]"
click at [472, 182] on span "+ Add New Customer" at bounding box center [475, 185] width 36 height 6
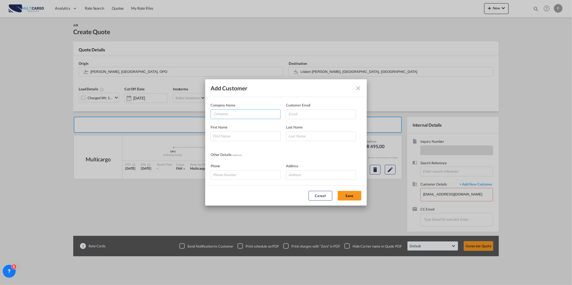
click at [257, 114] on input "Company" at bounding box center [246, 114] width 67 height 8
paste input "[EMAIL_ADDRESS][DOMAIN_NAME]"
type input "[EMAIL_ADDRESS][DOMAIN_NAME]"
drag, startPoint x: 301, startPoint y: 117, endPoint x: 288, endPoint y: 125, distance: 15.8
click at [301, 117] on input "Add Customer Company ..." at bounding box center [321, 115] width 70 height 10
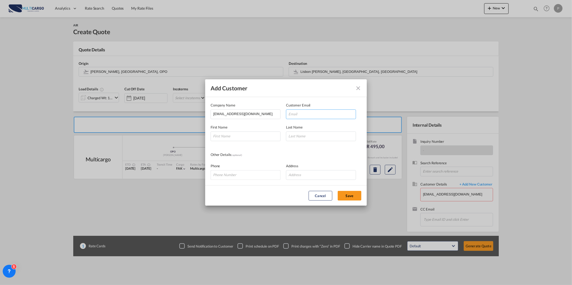
paste input "[EMAIL_ADDRESS][DOMAIN_NAME]"
type input "[EMAIL_ADDRESS][DOMAIN_NAME]"
drag, startPoint x: 247, startPoint y: 137, endPoint x: 259, endPoint y: 138, distance: 12.2
click at [247, 137] on input "Add Customer Company ..." at bounding box center [246, 137] width 70 height 10
paste input "[EMAIL_ADDRESS][DOMAIN_NAME]"
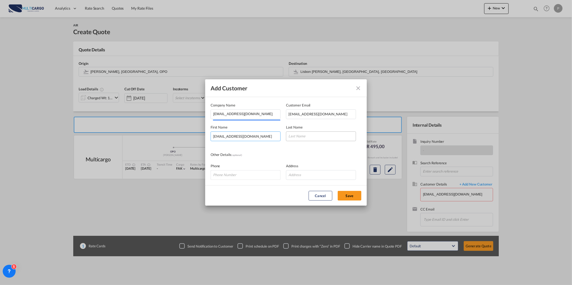
type input "[EMAIL_ADDRESS][DOMAIN_NAME]"
click at [309, 139] on input "Add Customer Company ..." at bounding box center [321, 137] width 70 height 10
paste input "[EMAIL_ADDRESS][DOMAIN_NAME]"
type input "[EMAIL_ADDRESS][DOMAIN_NAME]"
click at [351, 195] on button "Save" at bounding box center [350, 196] width 24 height 10
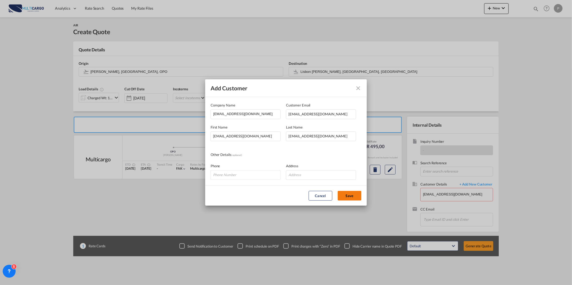
type input "[EMAIL_ADDRESS][DOMAIN_NAME], [EMAIL_ADDRESS][DOMAIN_NAME] [EMAIL_ADDRESS][DOMA…"
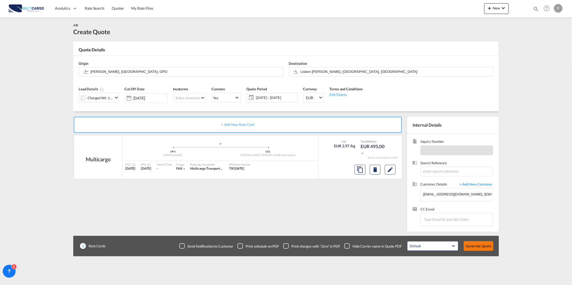
click at [471, 249] on button "Generate Quote" at bounding box center [479, 247] width 30 height 10
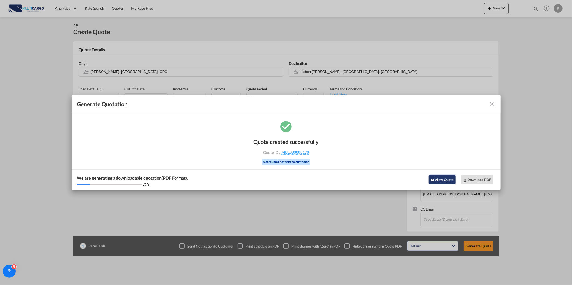
click at [450, 181] on button "View Quote" at bounding box center [442, 180] width 27 height 10
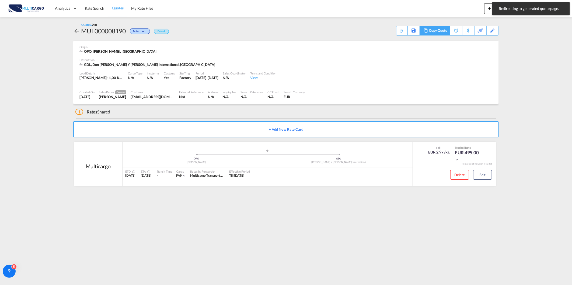
click at [436, 28] on div "Copy Quote" at bounding box center [438, 30] width 18 height 9
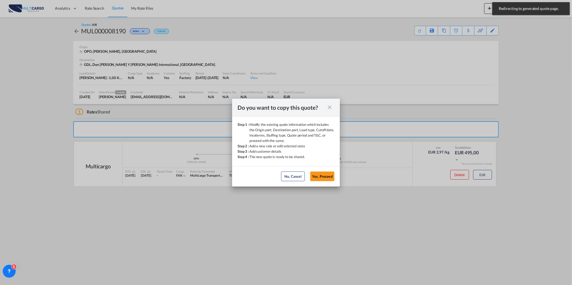
click at [328, 186] on md-dialog-actions "No, Cancel Yes, Proceed No, Cancel Yes, Proceed" at bounding box center [286, 176] width 108 height 20
click at [328, 184] on md-dialog-actions "No, Cancel Yes, Proceed No, Cancel Yes, Proceed" at bounding box center [286, 176] width 108 height 20
click at [327, 181] on button "Yes, Proceed" at bounding box center [322, 177] width 24 height 10
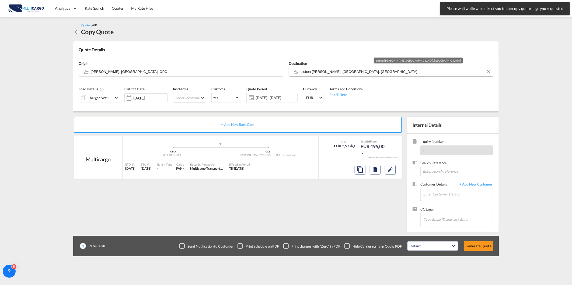
click at [353, 75] on input "Lisbon [PERSON_NAME], [GEOGRAPHIC_DATA], [GEOGRAPHIC_DATA]" at bounding box center [395, 71] width 190 height 9
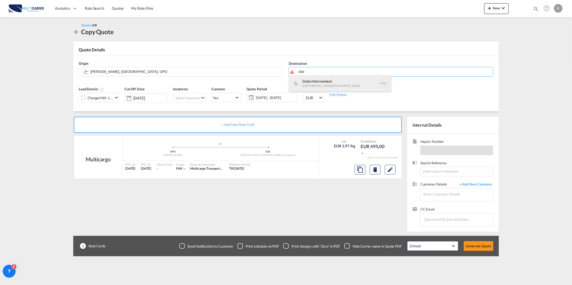
click at [347, 84] on div "Dubai International [GEOGRAPHIC_DATA] , [GEOGRAPHIC_DATA] DXB" at bounding box center [340, 83] width 102 height 16
type input "Dubai International, [GEOGRAPHIC_DATA], DXB"
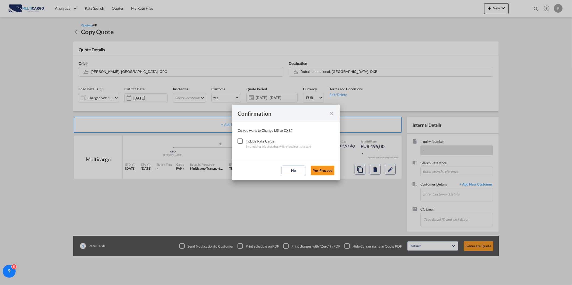
drag, startPoint x: 238, startPoint y: 143, endPoint x: 241, endPoint y: 144, distance: 3.0
click at [238, 143] on div "Checkbox No Ink" at bounding box center [239, 141] width 5 height 5
click at [322, 168] on button "Yes,Proceed" at bounding box center [323, 171] width 24 height 10
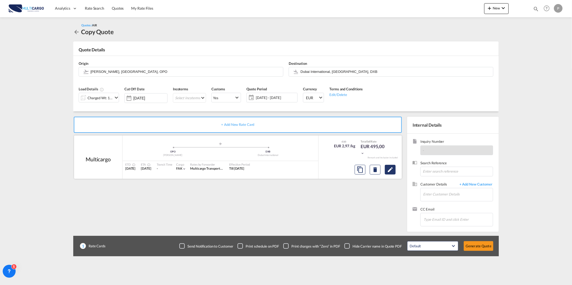
click at [393, 170] on md-icon "Edit" at bounding box center [390, 170] width 6 height 6
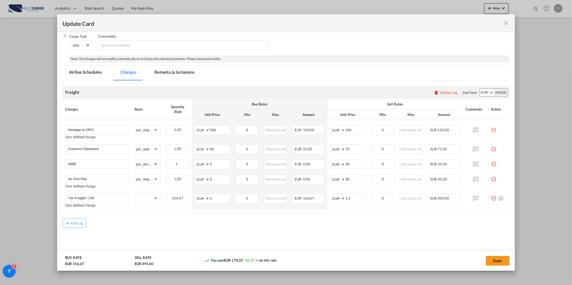
scroll to position [70, 0]
click at [496, 263] on button "Done" at bounding box center [498, 261] width 24 height 10
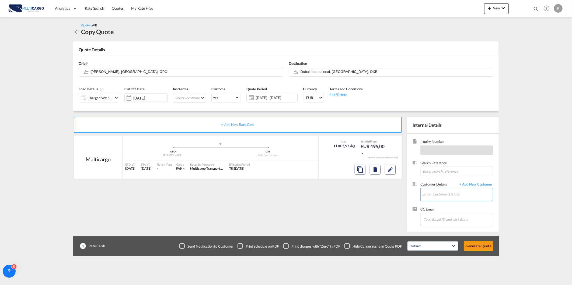
click at [454, 196] on input "Enter Customer Details" at bounding box center [458, 194] width 70 height 12
paste input "[EMAIL_ADDRESS][DOMAIN_NAME]"
drag, startPoint x: 453, startPoint y: 206, endPoint x: 480, endPoint y: 223, distance: 31.3
click at [454, 206] on div "[EMAIL_ADDRESS][DOMAIN_NAME] [EMAIL_ADDRESS][DOMAIN_NAME] [EMAIL_ADDRESS][DOMAI…" at bounding box center [474, 204] width 102 height 15
type input "[EMAIL_ADDRESS][DOMAIN_NAME], [EMAIL_ADDRESS][DOMAIN_NAME] [EMAIL_ADDRESS][DOMA…"
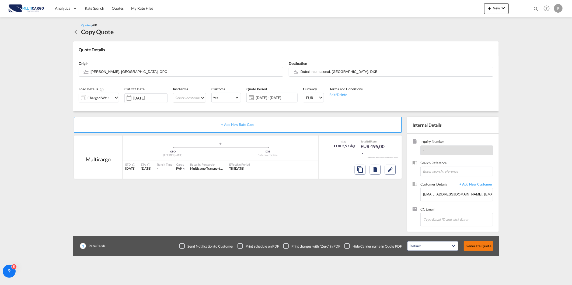
click at [484, 245] on button "Generate Quote" at bounding box center [479, 247] width 30 height 10
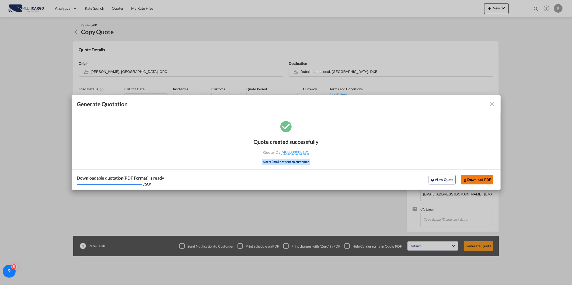
click at [477, 179] on button "Download PDF" at bounding box center [477, 180] width 32 height 10
